Goal: Task Accomplishment & Management: Complete application form

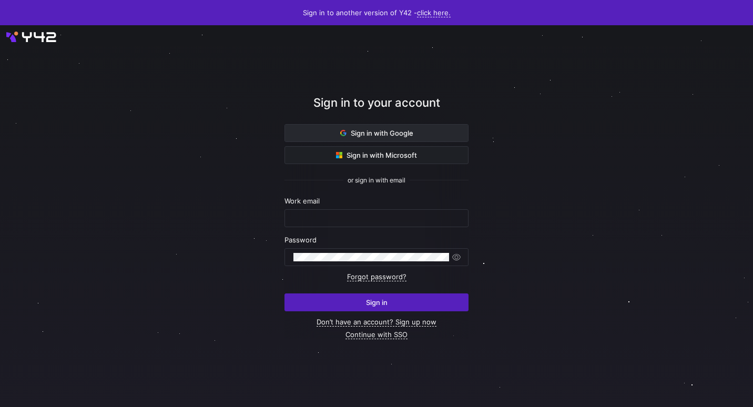
click at [378, 132] on span "Sign in with Google" at bounding box center [376, 133] width 73 height 8
